Goal: Information Seeking & Learning: Learn about a topic

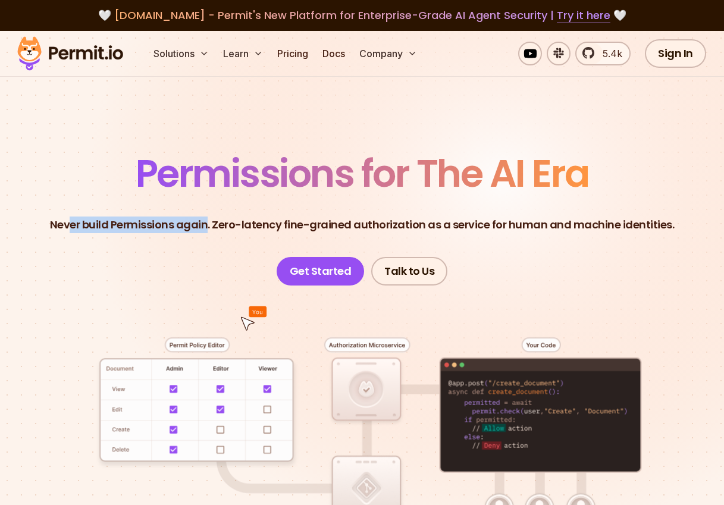
drag, startPoint x: 73, startPoint y: 224, endPoint x: 209, endPoint y: 223, distance: 135.6
click at [209, 225] on p "Never build Permissions again. Zero-latency fine-grained authorization as a ser…" at bounding box center [362, 224] width 624 height 17
click at [209, 223] on p "Never build Permissions again. Zero-latency fine-grained authorization as a ser…" at bounding box center [362, 224] width 624 height 17
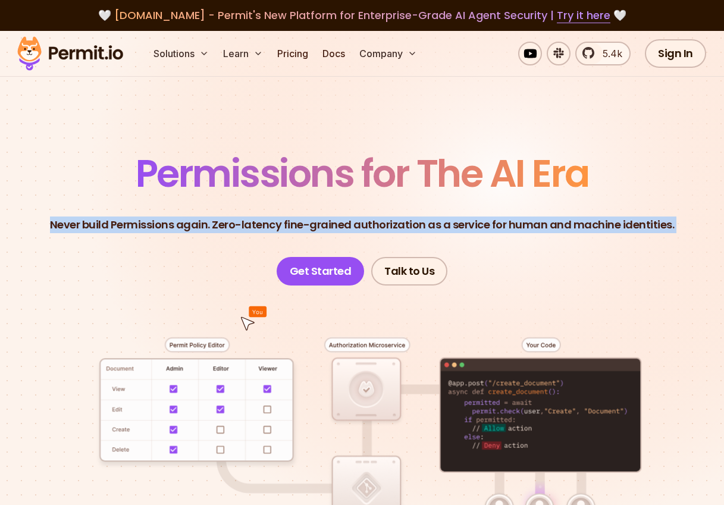
click at [209, 223] on p "Never build Permissions again. Zero-latency fine-grained authorization as a ser…" at bounding box center [362, 224] width 624 height 17
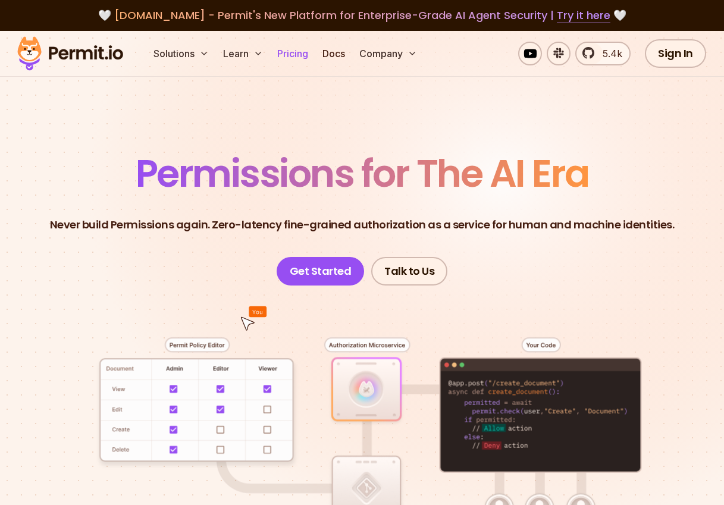
click at [288, 55] on link "Pricing" at bounding box center [292, 54] width 40 height 24
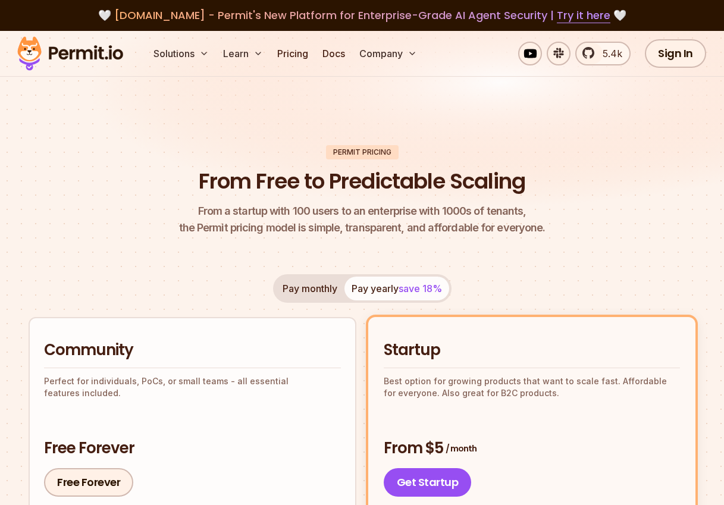
click at [66, 45] on img at bounding box center [70, 53] width 117 height 40
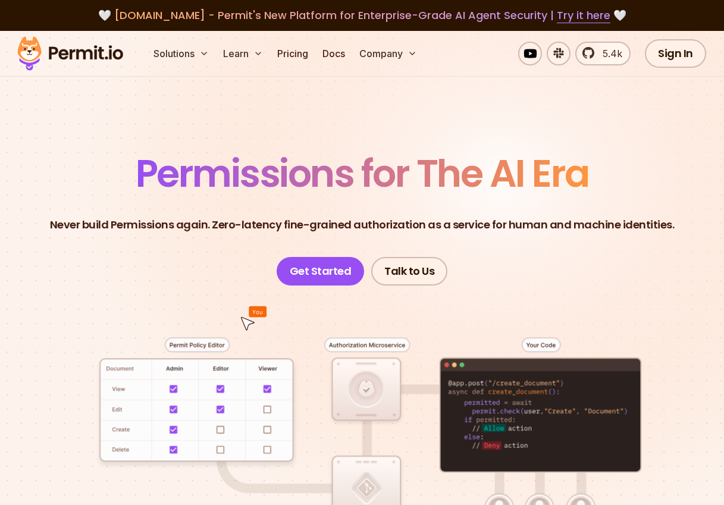
click at [65, 52] on img at bounding box center [70, 53] width 117 height 40
